Goal: Task Accomplishment & Management: Use online tool/utility

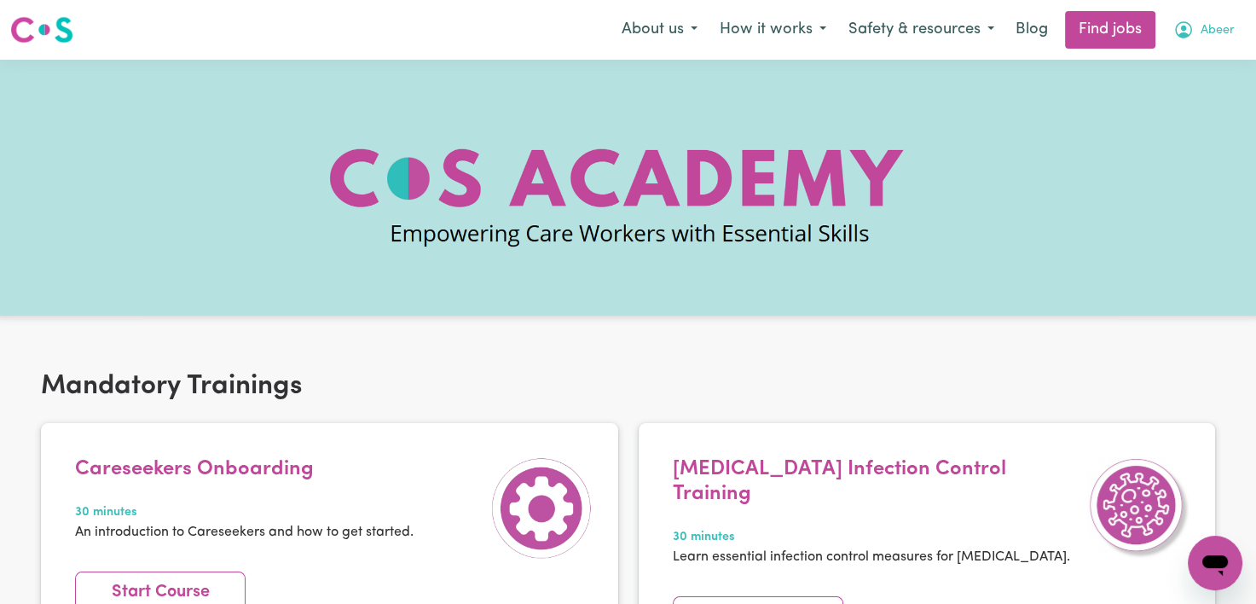
click at [1199, 38] on button "Abeer" at bounding box center [1204, 30] width 84 height 36
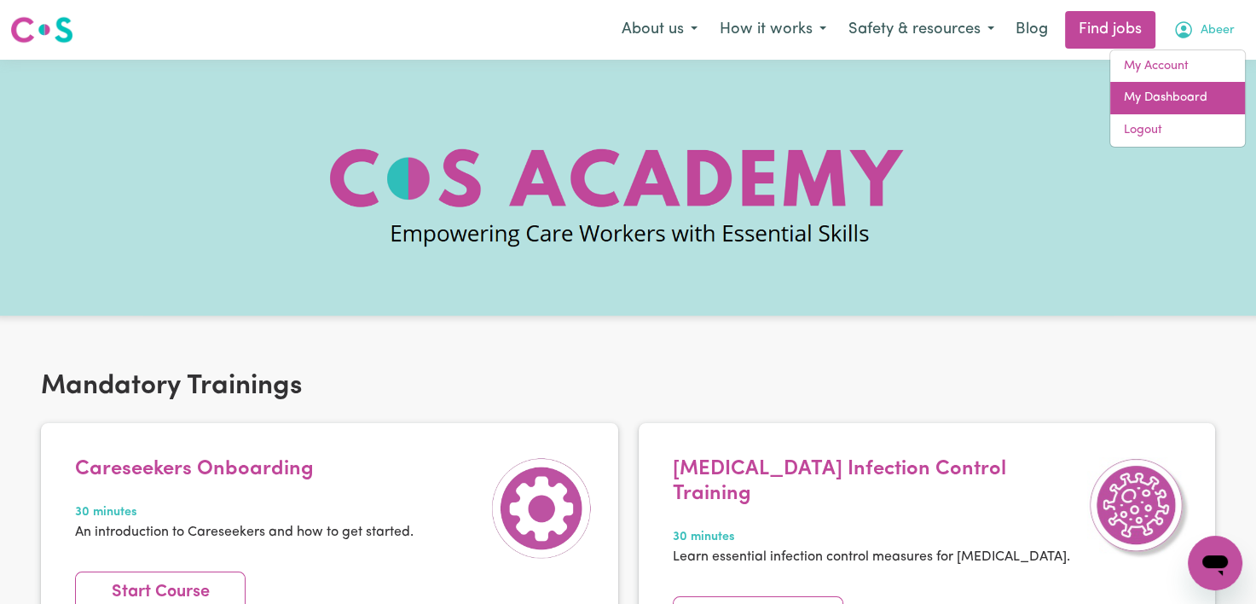
click at [1149, 96] on link "My Dashboard" at bounding box center [1177, 98] width 135 height 32
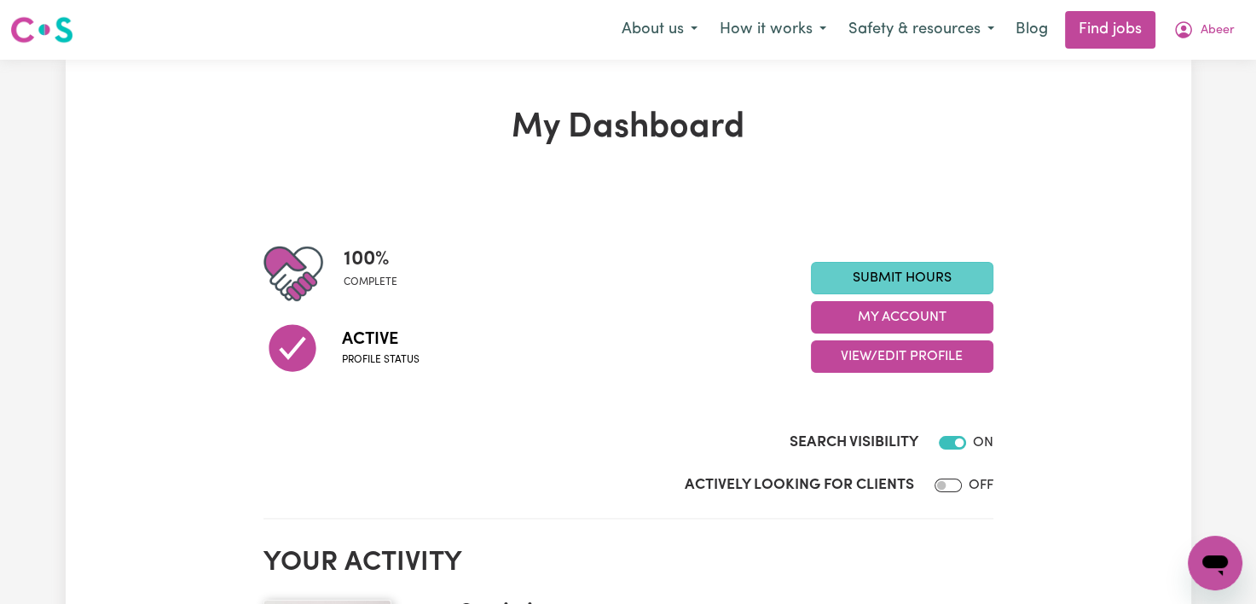
click at [933, 276] on link "Submit Hours" at bounding box center [902, 278] width 182 height 32
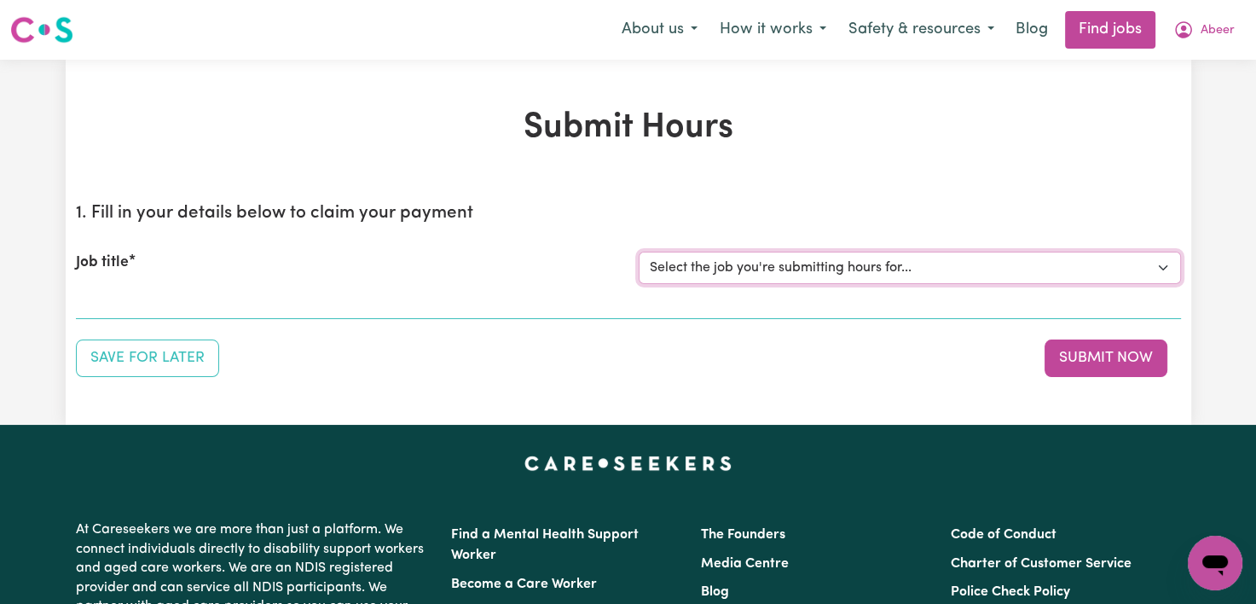
click at [918, 262] on select "Select the job you're submitting hours for... [[PERSON_NAME]] Support Worker Ne…" at bounding box center [910, 268] width 542 height 32
click at [523, 258] on div "Job title" at bounding box center [347, 268] width 563 height 32
click at [769, 287] on div "Job title Select the job you're submitting hours for... [[PERSON_NAME]] Support…" at bounding box center [628, 267] width 1105 height 73
click at [774, 285] on div "Job title Select the job you're submitting hours for... [[PERSON_NAME]] Support…" at bounding box center [628, 267] width 1105 height 73
click at [790, 250] on div "Job title Select the job you're submitting hours for... [[PERSON_NAME]] Support…" at bounding box center [628, 267] width 1105 height 73
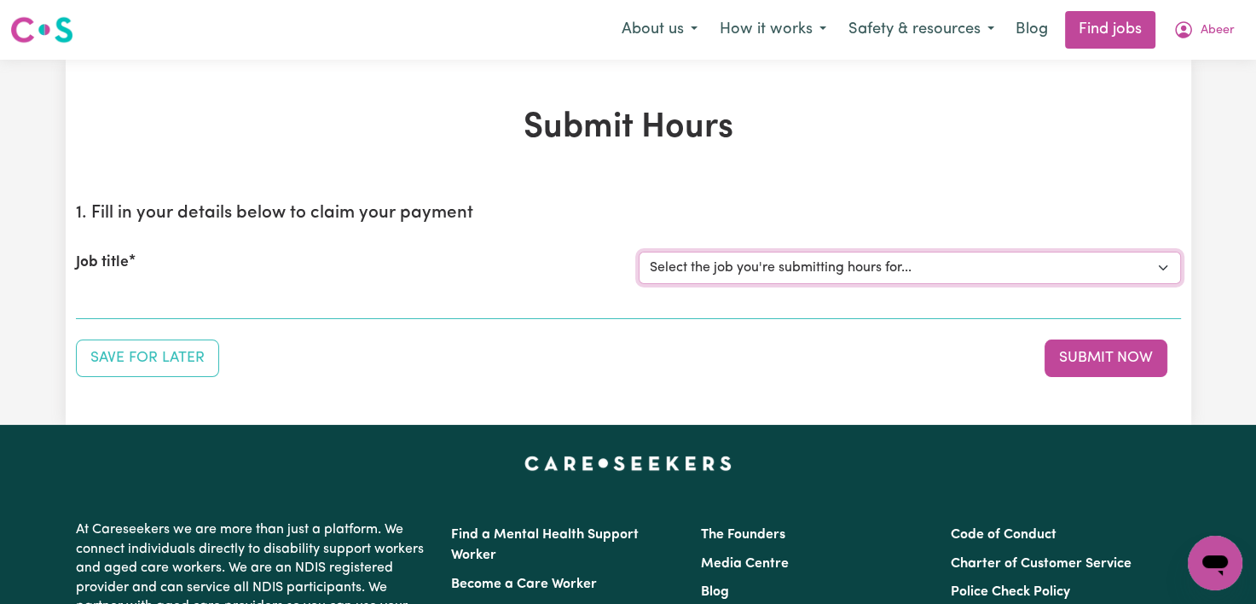
click at [792, 280] on select "Select the job you're submitting hours for... [[PERSON_NAME]] Support Worker Ne…" at bounding box center [910, 268] width 542 height 32
click at [990, 147] on h1 "Submit Hours" at bounding box center [628, 127] width 1105 height 41
click at [1014, 248] on div "Job title Select the job you're submitting hours for... [[PERSON_NAME]] Support…" at bounding box center [628, 267] width 1105 height 73
click at [996, 263] on select "Select the job you're submitting hours for... [[PERSON_NAME]] Support Worker Ne…" at bounding box center [910, 268] width 542 height 32
click at [986, 125] on h1 "Submit Hours" at bounding box center [628, 127] width 1105 height 41
